Goal: Information Seeking & Learning: Learn about a topic

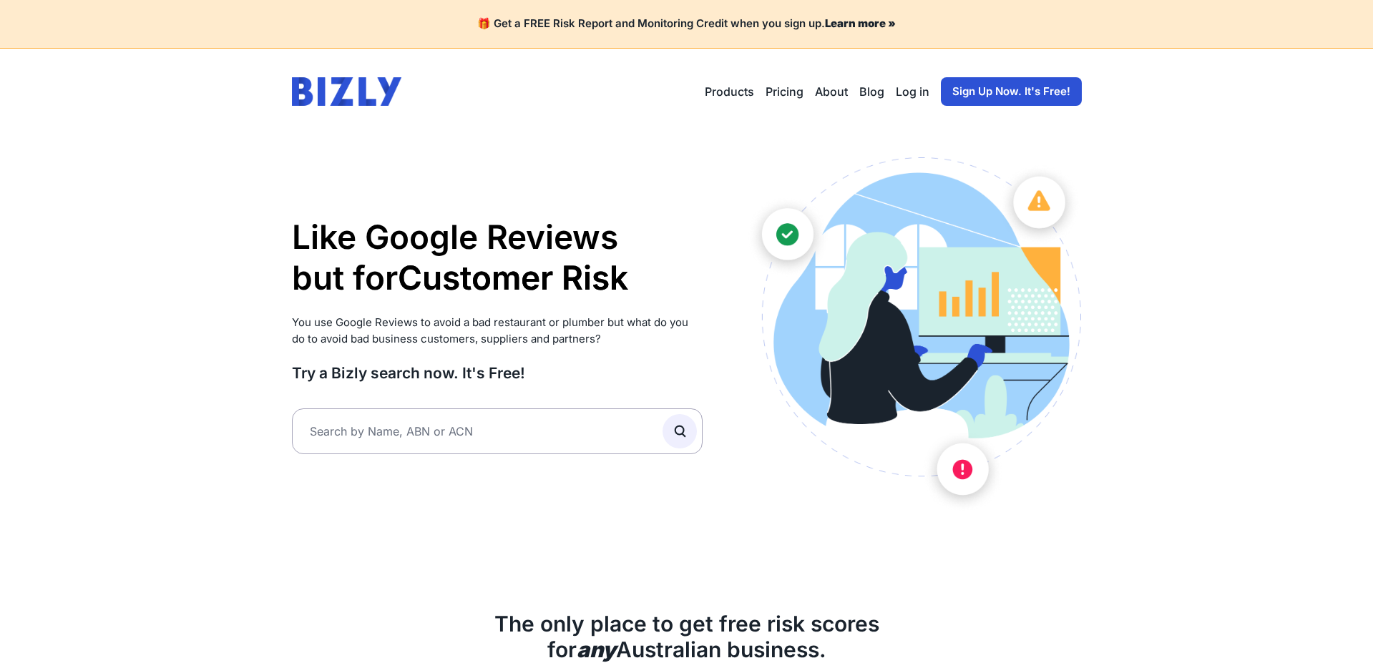
click at [873, 19] on strong "Learn more »" at bounding box center [860, 23] width 71 height 14
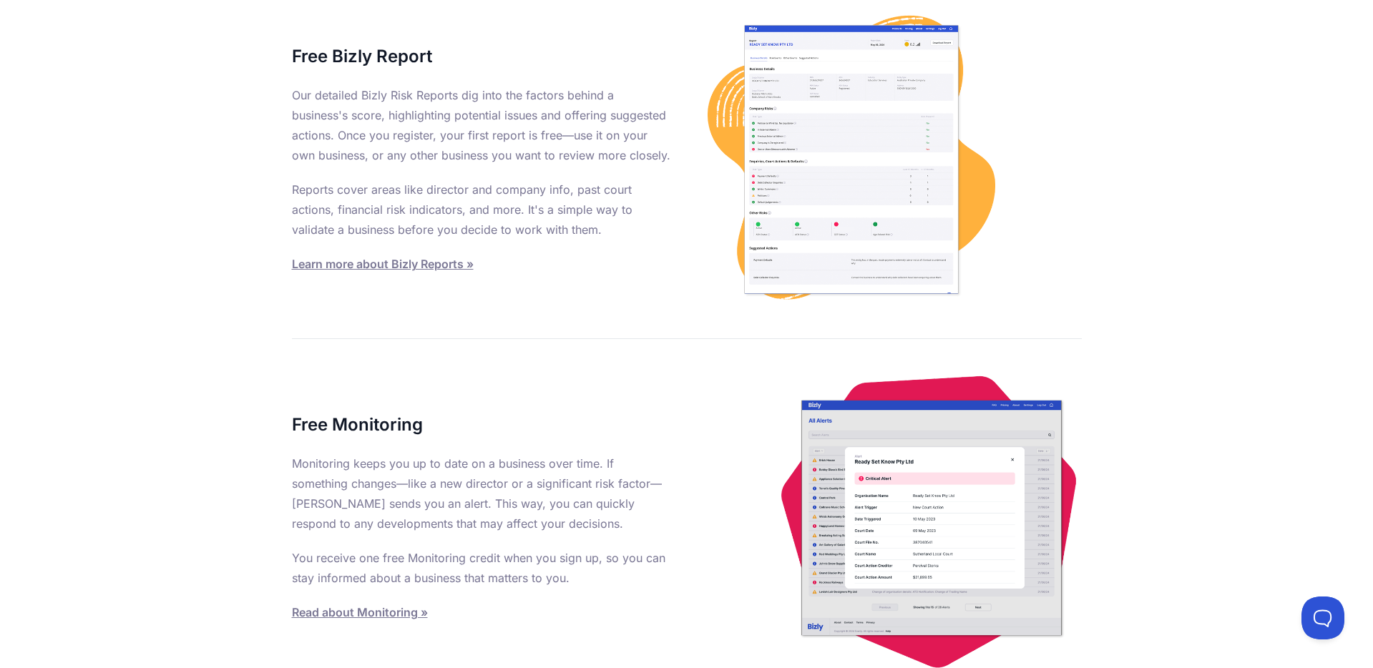
scroll to position [1245, 0]
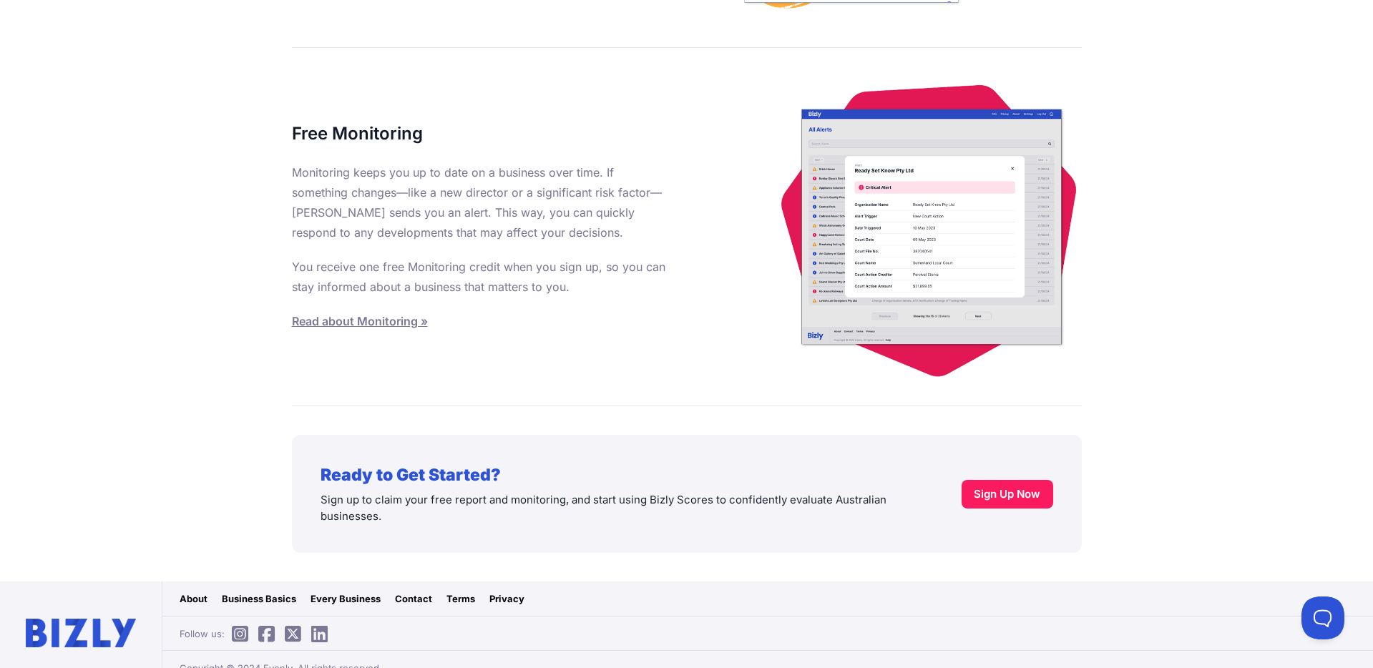
click at [276, 592] on link "Business Basics" at bounding box center [259, 599] width 74 height 14
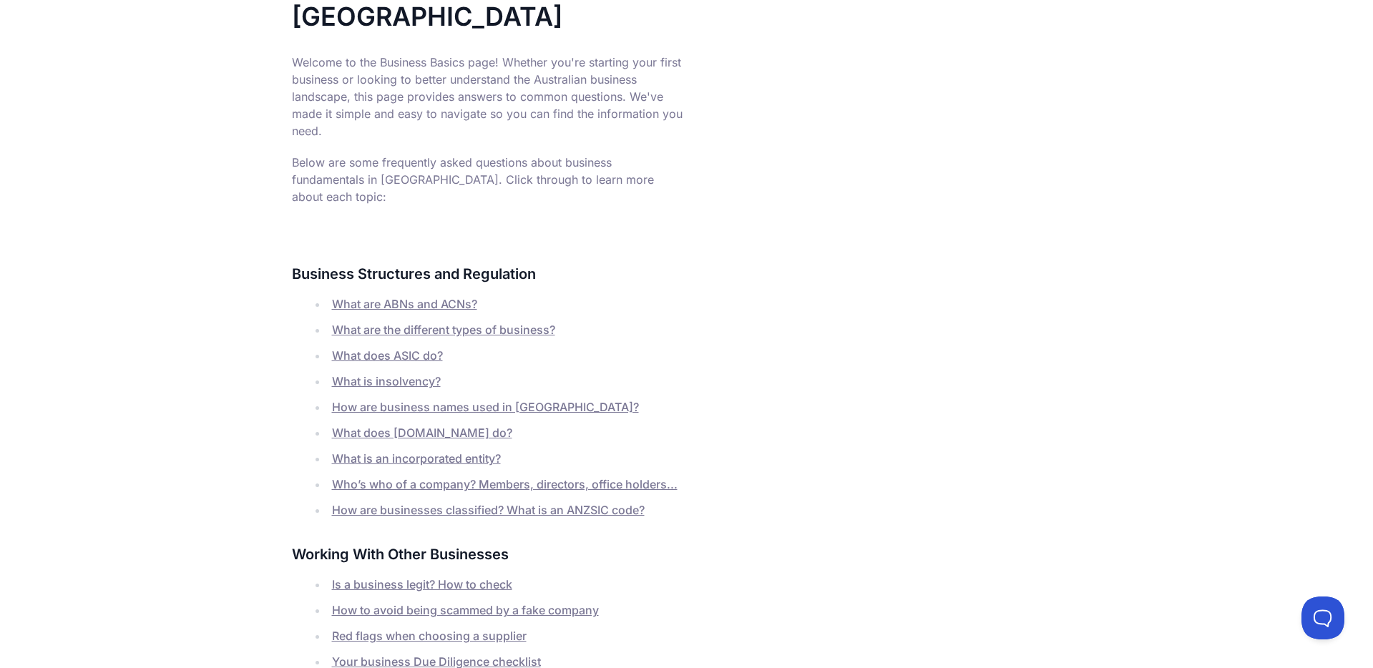
scroll to position [259, 0]
click at [421, 295] on link "What are ABNs and ACNs?" at bounding box center [404, 302] width 145 height 14
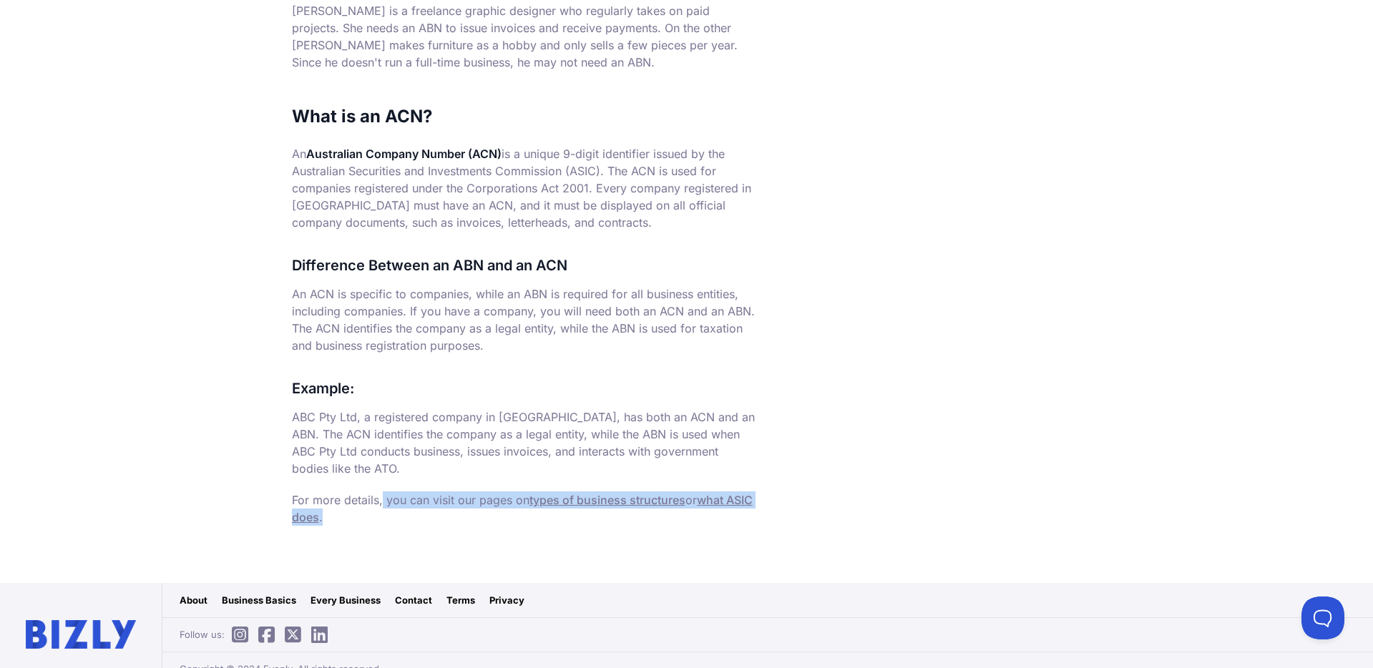
drag, startPoint x: 374, startPoint y: 499, endPoint x: 269, endPoint y: 479, distance: 107.2
click at [270, 479] on main "What are ABNs and ACNs? In [GEOGRAPHIC_DATA], businesses are often identified u…" at bounding box center [686, 2] width 1373 height 1162
copy p "For more details, you can visit our pages on types of business structures or wh…"
